Goal: Use online tool/utility

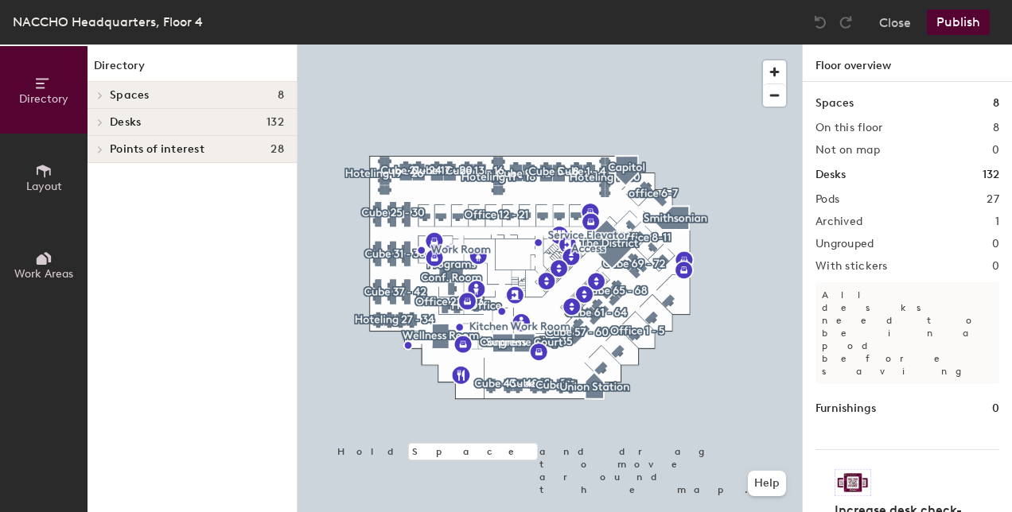
click at [102, 120] on icon at bounding box center [100, 123] width 6 height 8
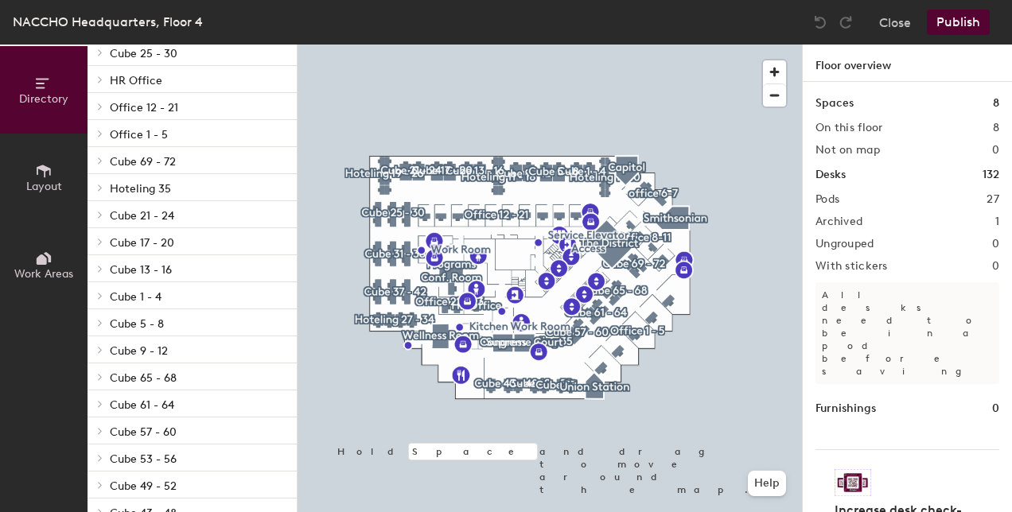
scroll to position [261, 0]
click at [102, 323] on icon at bounding box center [100, 321] width 6 height 8
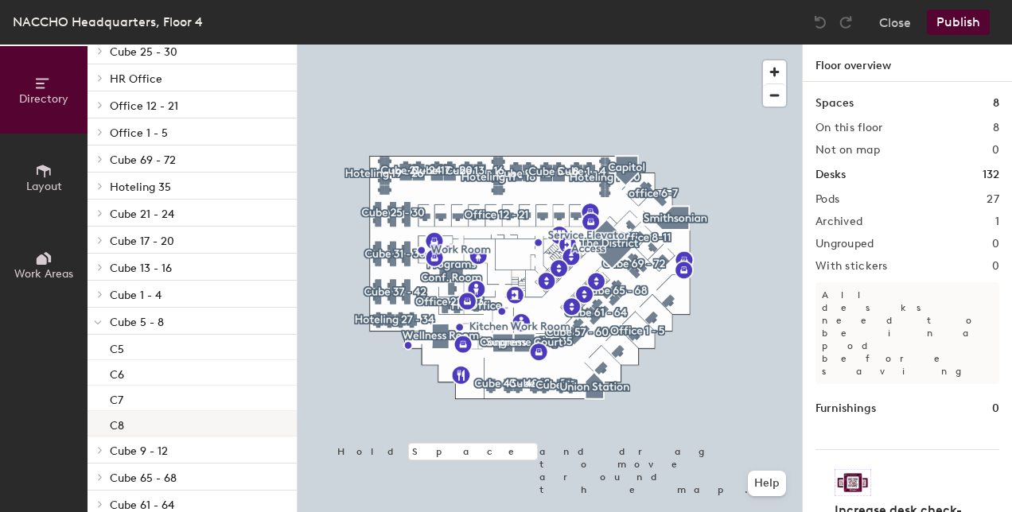
click at [124, 422] on div "C8" at bounding box center [192, 423] width 209 height 25
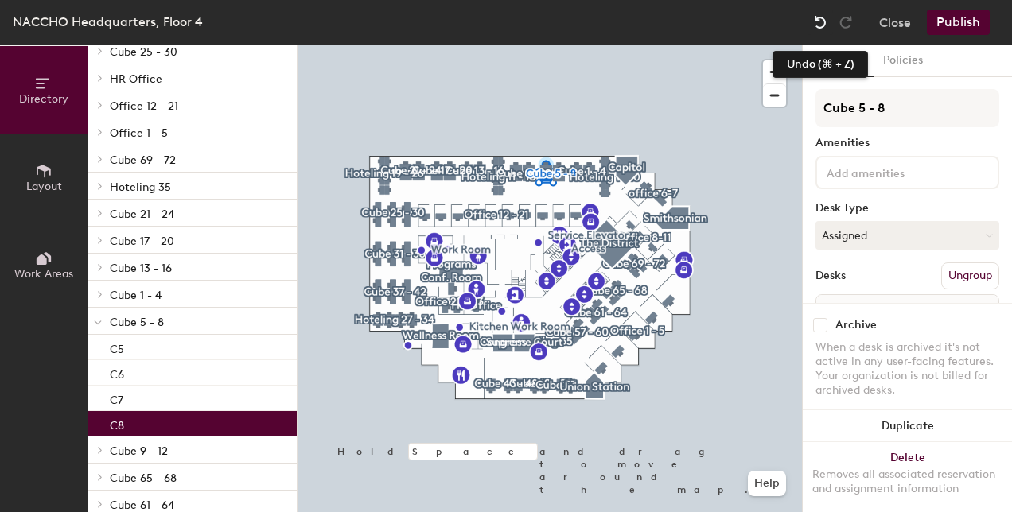
click at [824, 21] on img at bounding box center [820, 22] width 16 height 16
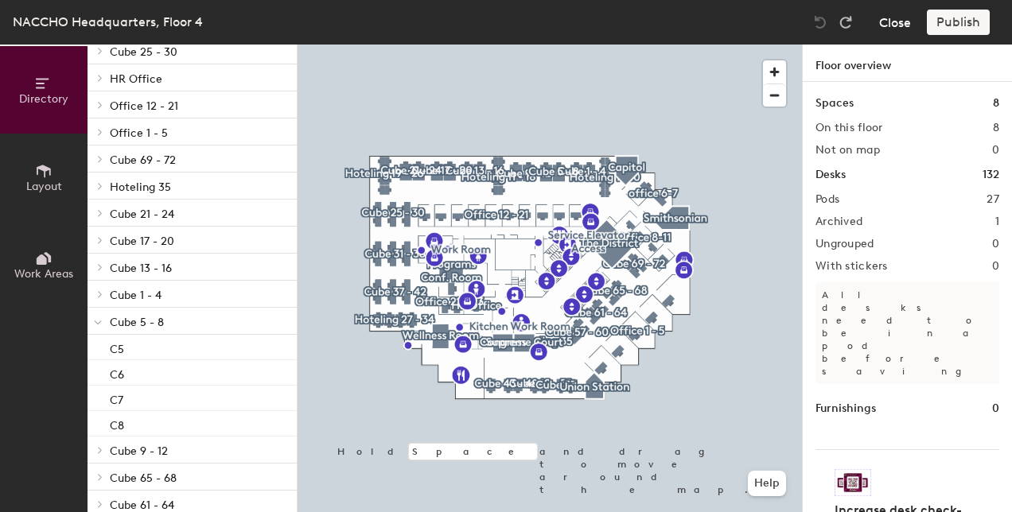
click at [896, 24] on button "Close" at bounding box center [895, 22] width 32 height 25
